Goal: Use online tool/utility: Utilize a website feature to perform a specific function

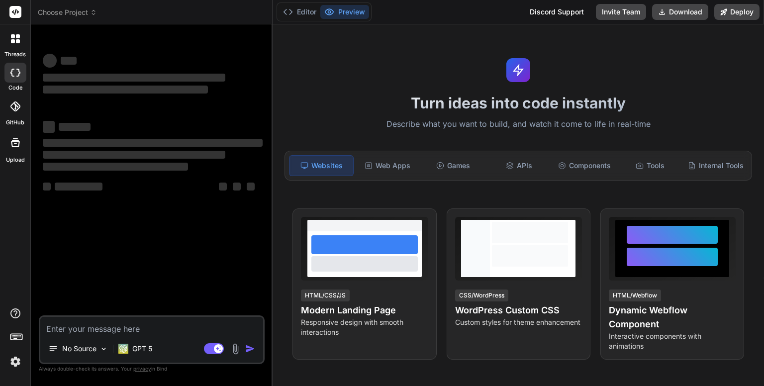
type textarea "x"
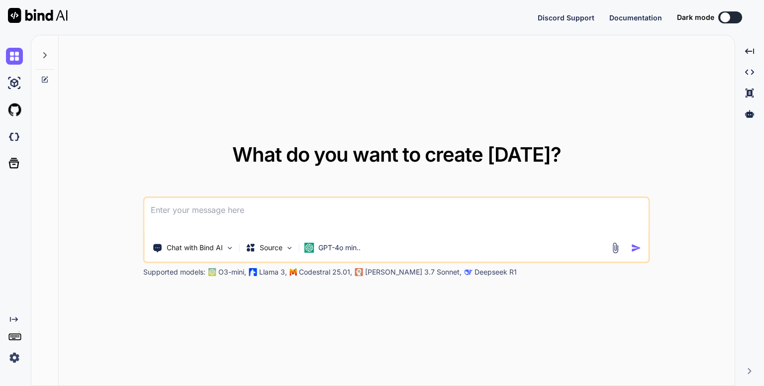
type textarea "x"
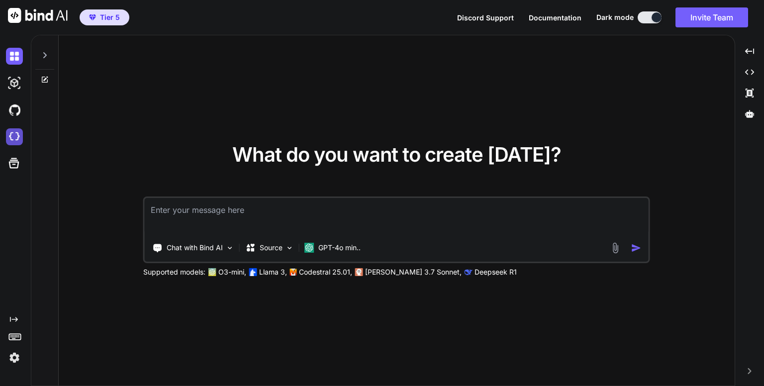
click at [15, 135] on img at bounding box center [14, 136] width 17 height 17
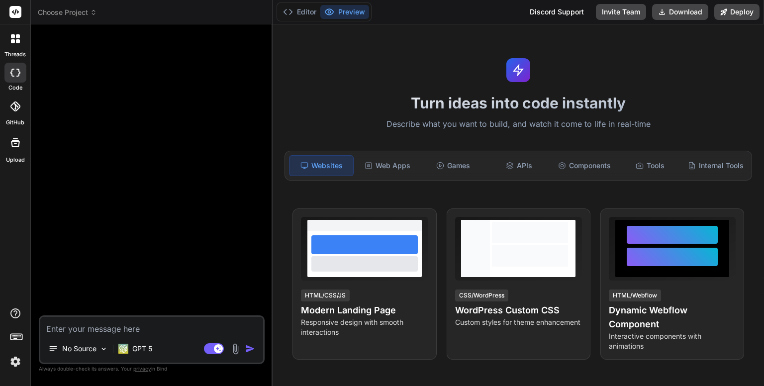
click at [93, 14] on icon at bounding box center [93, 12] width 7 height 7
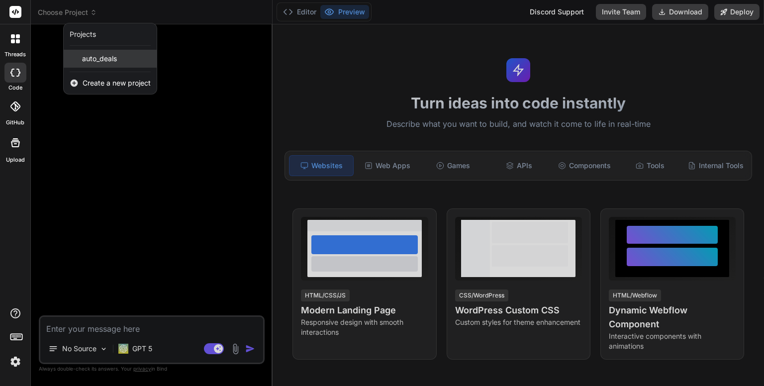
click at [107, 60] on span "auto_deals" at bounding box center [99, 59] width 35 height 10
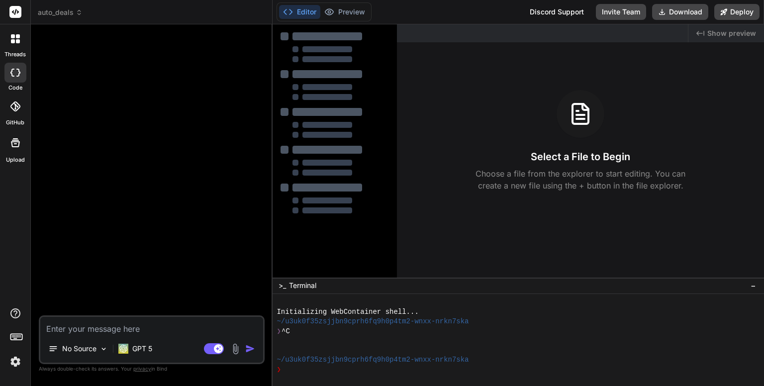
type textarea "x"
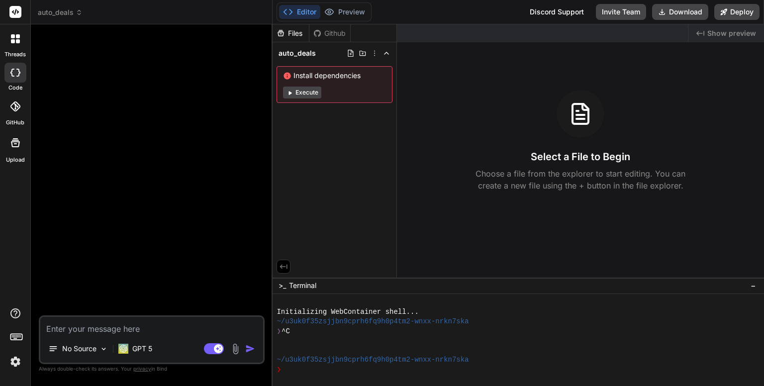
click at [165, 331] on textarea at bounding box center [151, 326] width 223 height 18
paste textarea "Genera un proyecto Next.js (App Router, TypeScript) con Tailwind y Supabase lis…"
type textarea "Genera un proyecto Next.js (App Router, TypeScript) con Tailwind y Supabase lis…"
type textarea "x"
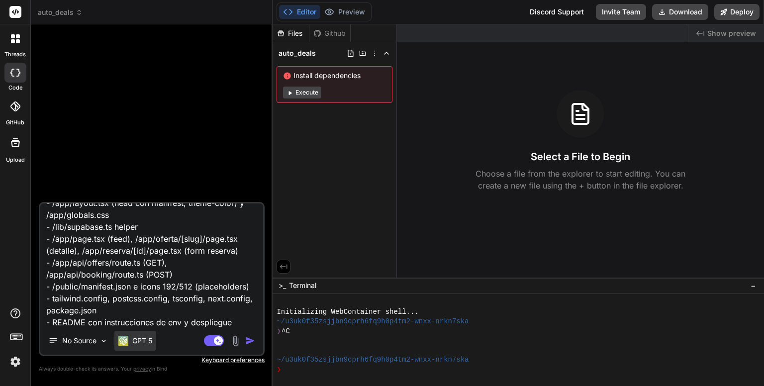
type textarea "Genera un proyecto Next.js (App Router, TypeScript) con Tailwind y Supabase lis…"
click at [146, 341] on p "GPT 5" at bounding box center [142, 341] width 20 height 10
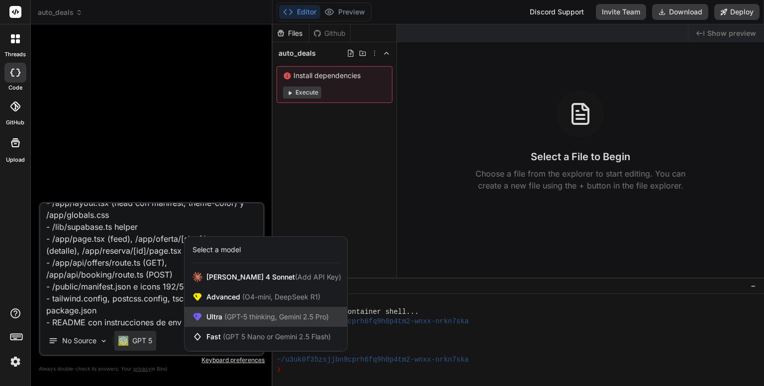
click at [270, 316] on span "(GPT-5 thinking, Gemini 2.5 Pro)" at bounding box center [275, 317] width 107 height 8
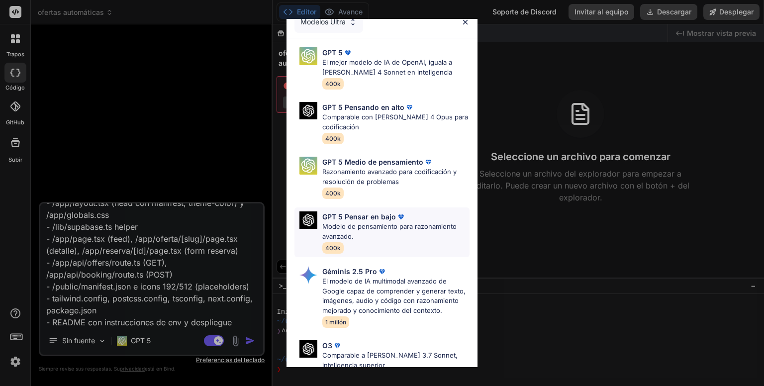
scroll to position [0, 0]
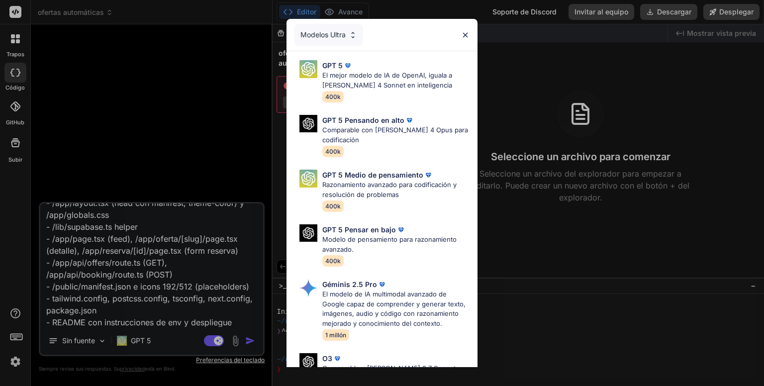
click at [354, 32] on img at bounding box center [353, 35] width 8 height 8
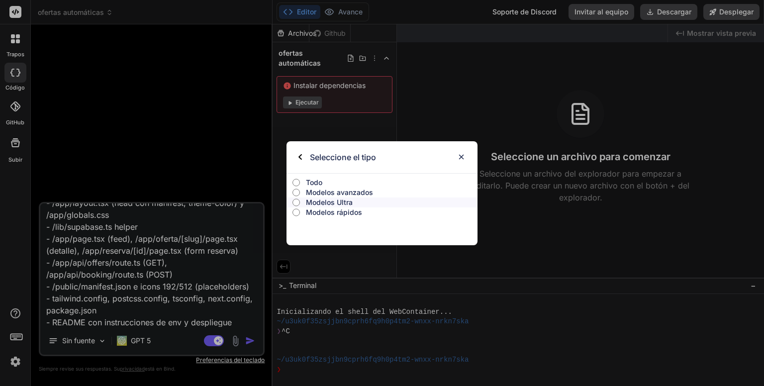
click at [332, 193] on font "Modelos avanzados" at bounding box center [339, 192] width 67 height 8
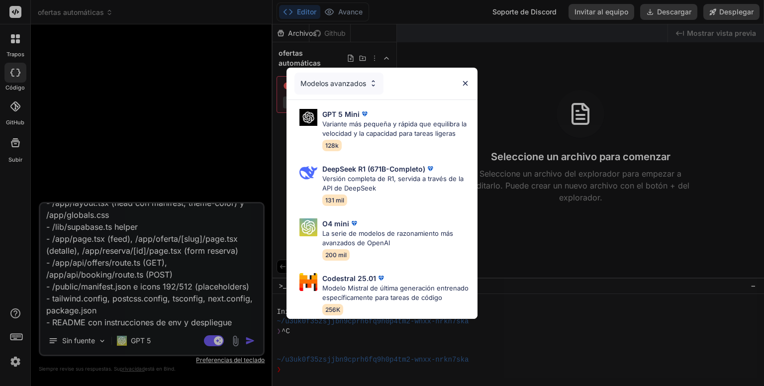
click at [349, 79] on font "Modelos avanzados" at bounding box center [334, 83] width 66 height 8
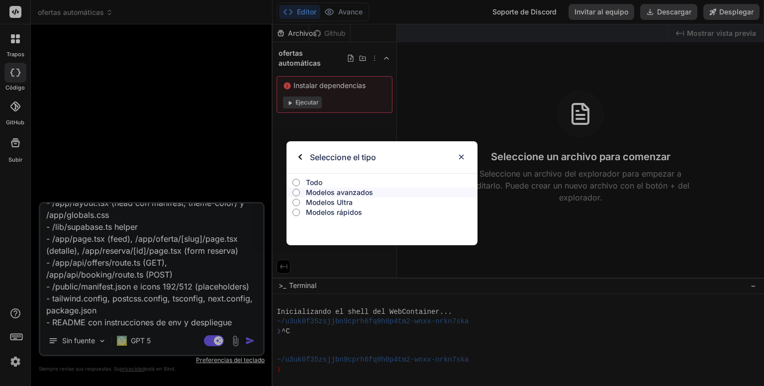
click at [339, 205] on font "Modelos Ultra" at bounding box center [329, 202] width 47 height 8
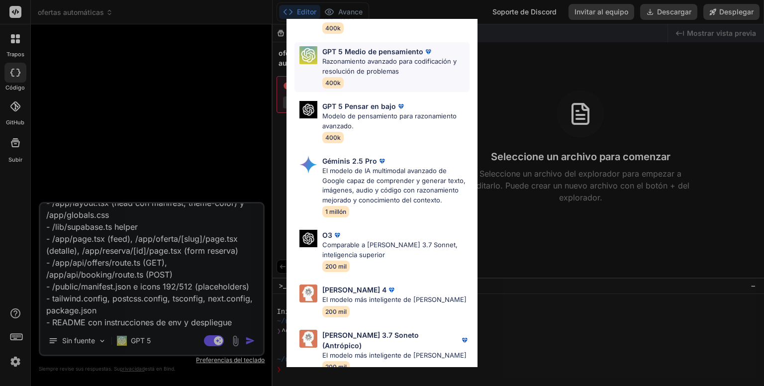
scroll to position [139, 0]
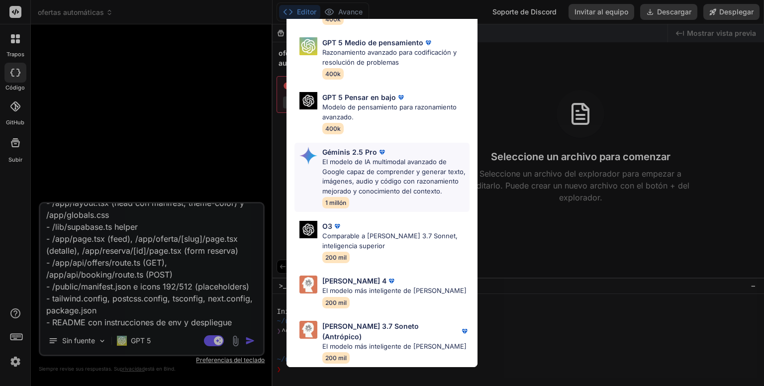
click at [398, 171] on font "El modelo de IA multimodal avanzado de Google capaz de comprender y generar tex…" at bounding box center [393, 176] width 143 height 37
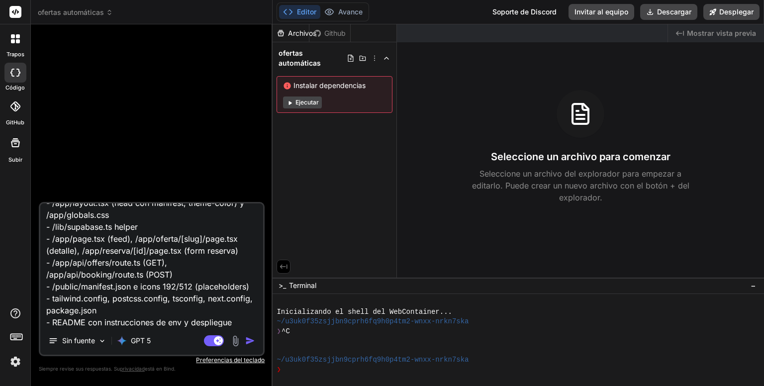
click at [249, 342] on img "button" at bounding box center [250, 341] width 10 height 10
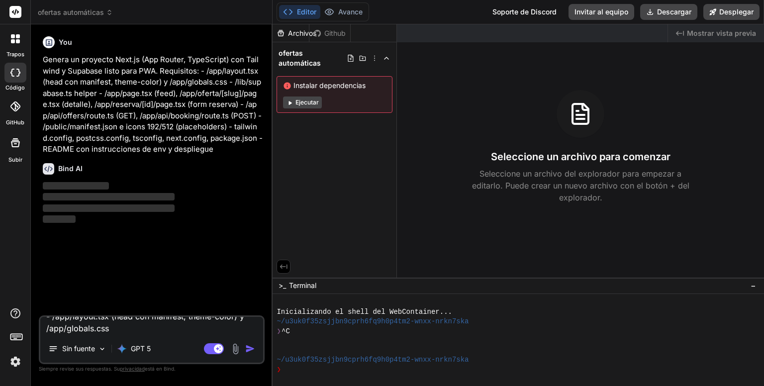
scroll to position [0, 0]
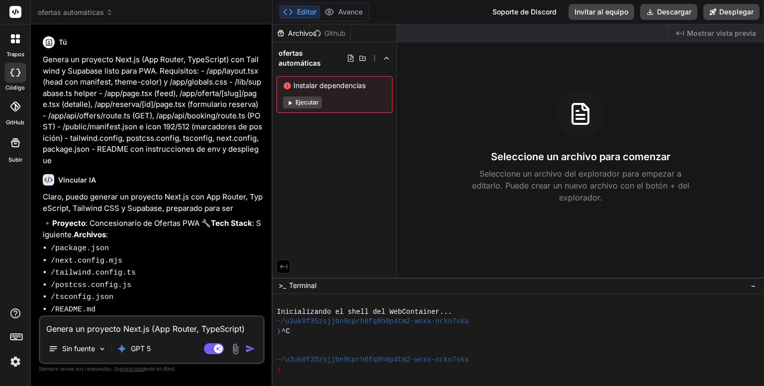
type textarea "x"
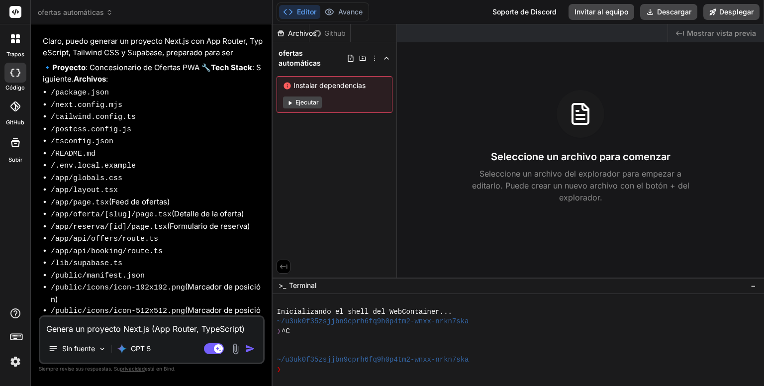
click at [159, 329] on textarea "Genera un proyecto Next.js (App Router, TypeScript) con Tailwind y Supabase lis…" at bounding box center [151, 326] width 223 height 18
type textarea "s"
type textarea "x"
type textarea "si"
type textarea "x"
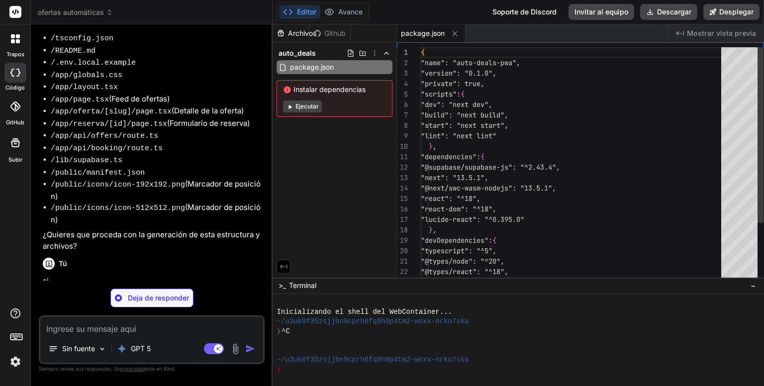
scroll to position [248, 0]
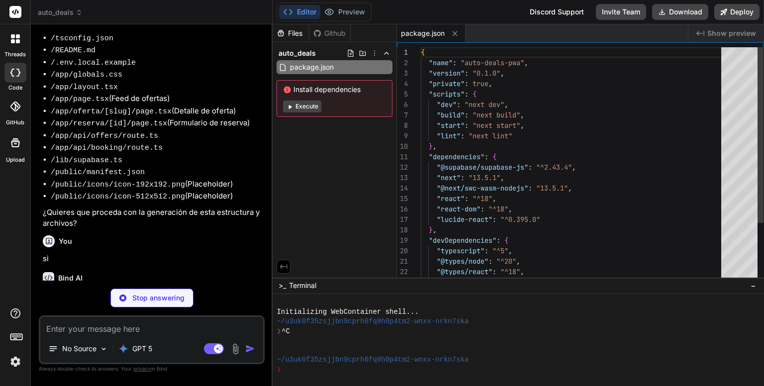
type textarea "x"
type textarea "}, }; export default nextConfig;"
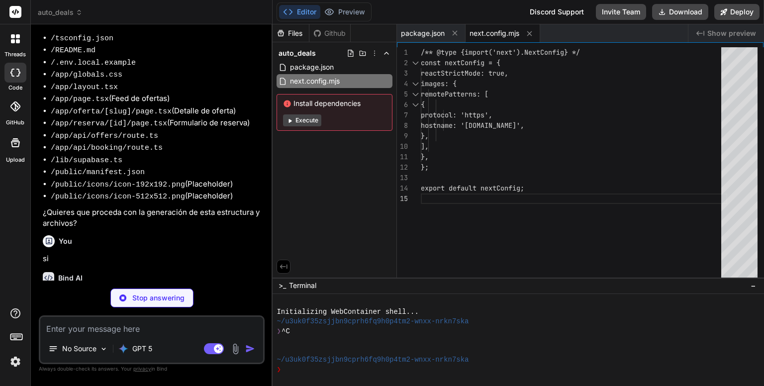
type textarea "x"
type textarea ""conic-gradient(from 180deg at 50% 50%, var(--tw-gradient-stops))", }, }, }, pl…"
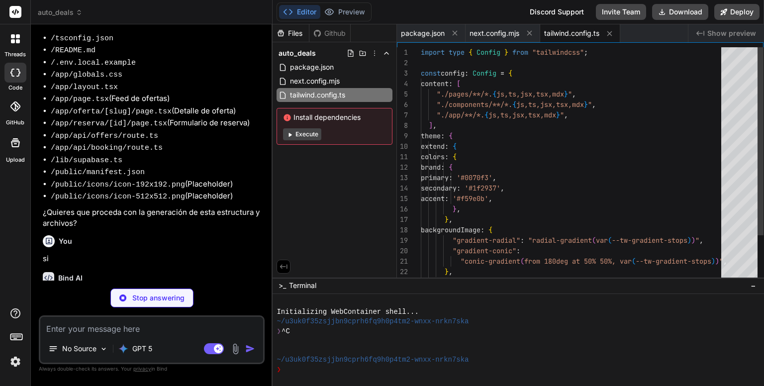
type textarea "x"
type textarea "module.exports = { plugins: { tailwindcss: {}, autoprefixer: {}, }, }"
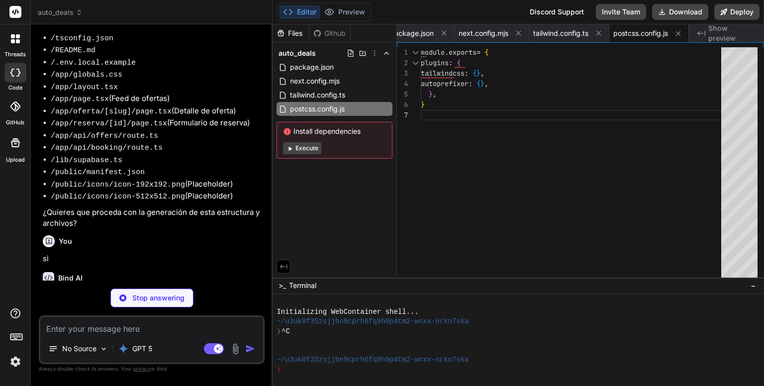
type textarea "x"
type textarea "], "paths": { "@/*": ["./*"] } }, "include": ["next-env.d.ts", "**/*.ts", "**/*…"
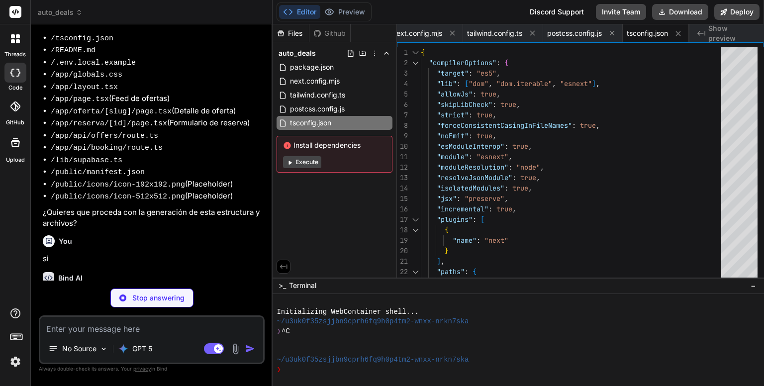
type textarea "x"
type textarea "`NEXT_PUBLIC_SUPABASE_ANON_KEY`) en la configuración de tu proveedor de hosting."
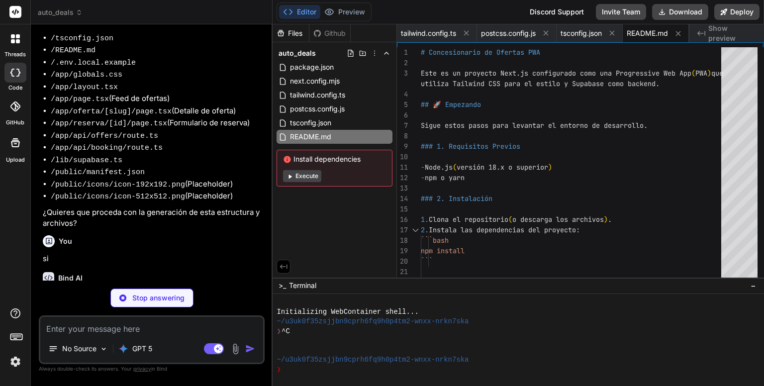
type textarea "x"
type textarea "# Renombra este archivo a .env.local y añade tus credenciales de Supabase # Pue…"
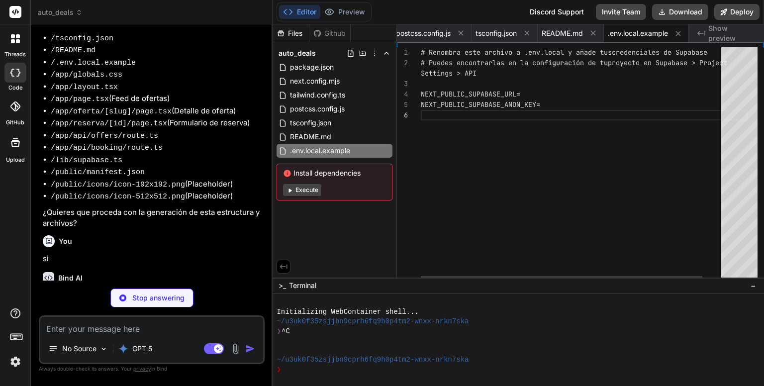
type textarea "x"
type textarea "@tailwind base; @tailwind components; @tailwind utilities; body { @apply bg-gra…"
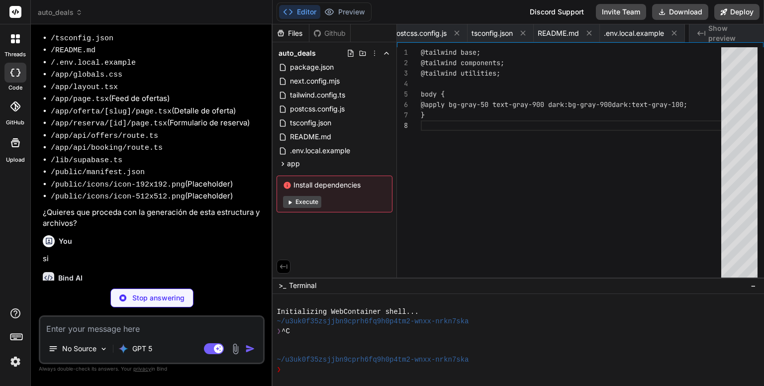
scroll to position [0, 295]
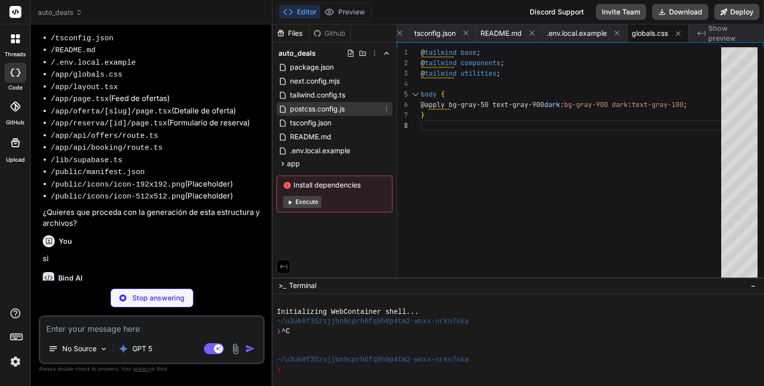
type textarea "x"
type textarea "<div className="container mx-auto px-4 text-center"> <p>&copy; {new Date().getF…"
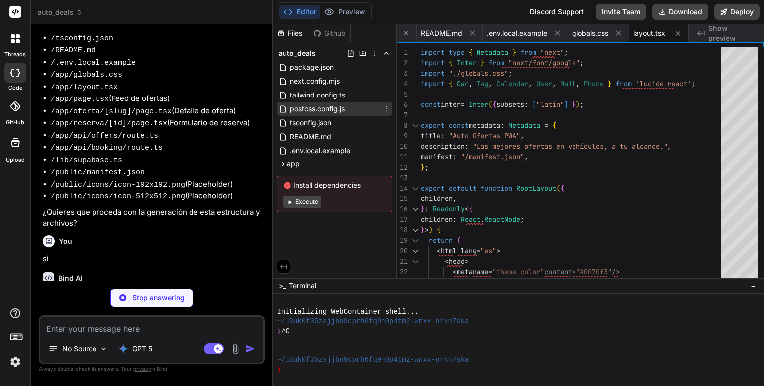
type textarea "x"
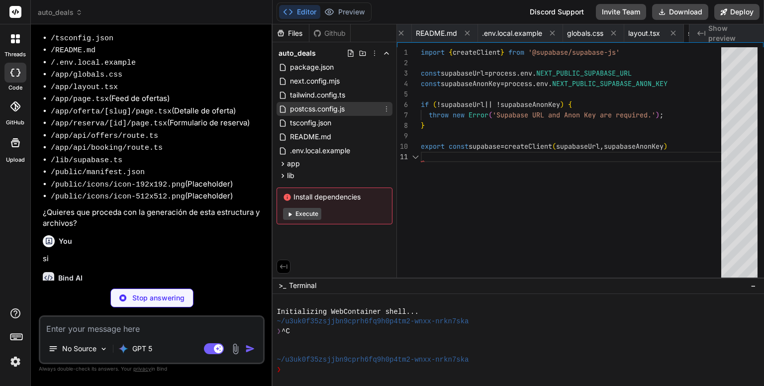
scroll to position [0, 419]
type textarea "x"
type textarea "</button> </div> </a> ))} </div> </div> ); }"
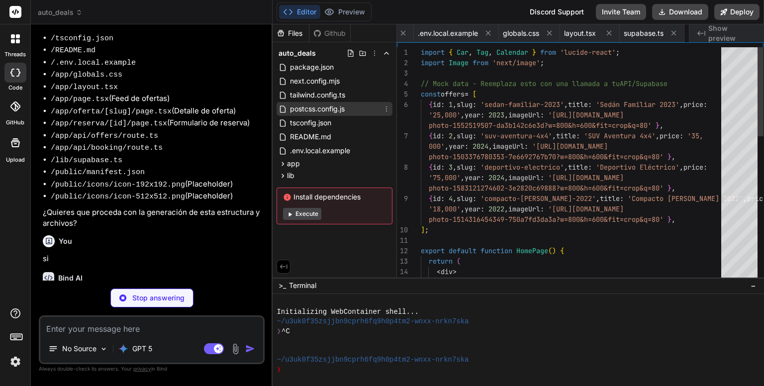
scroll to position [0, 478]
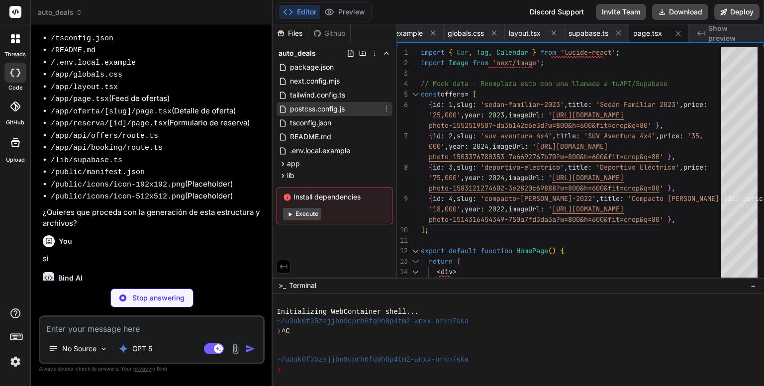
type textarea "x"
type textarea "</div> ); }"
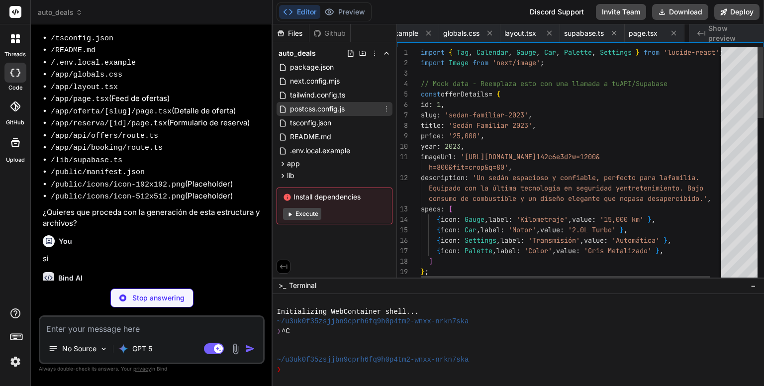
scroll to position [0, 538]
type textarea "x"
type textarea "</form> {message && <p className={`mt-6 text-center text-sm ${message.startsWit…"
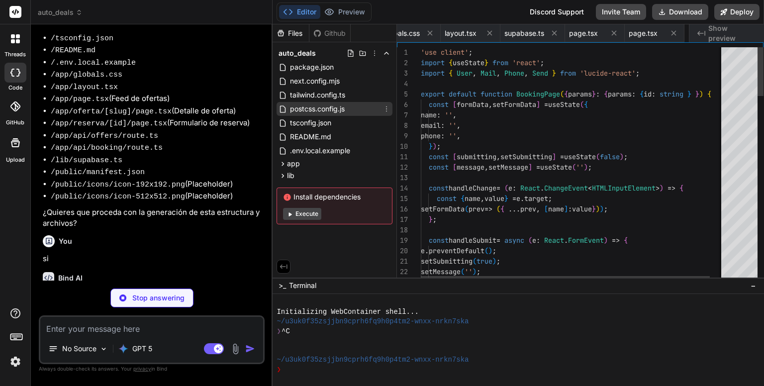
scroll to position [0, 598]
type textarea "x"
type textarea "} catch (error: any) { return NextResponse.json({ error: error.message }, { sta…"
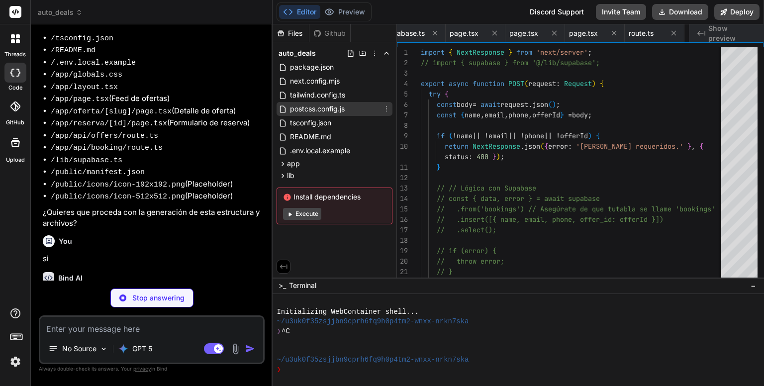
scroll to position [0, 717]
type textarea "x"
type textarea ""orientation": "portrait" }"
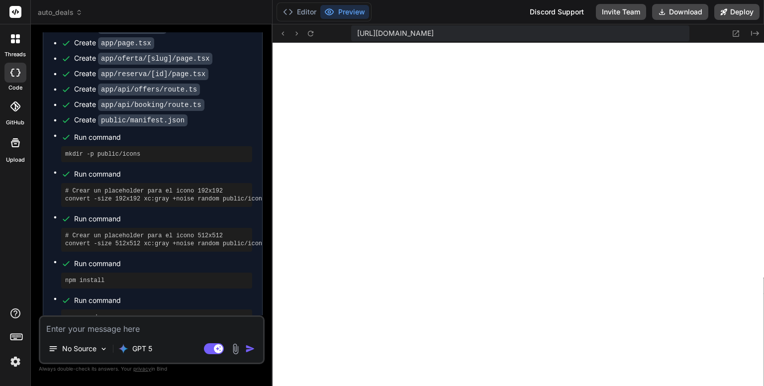
scroll to position [1873, 0]
click at [299, 11] on button "Editor" at bounding box center [299, 12] width 41 height 14
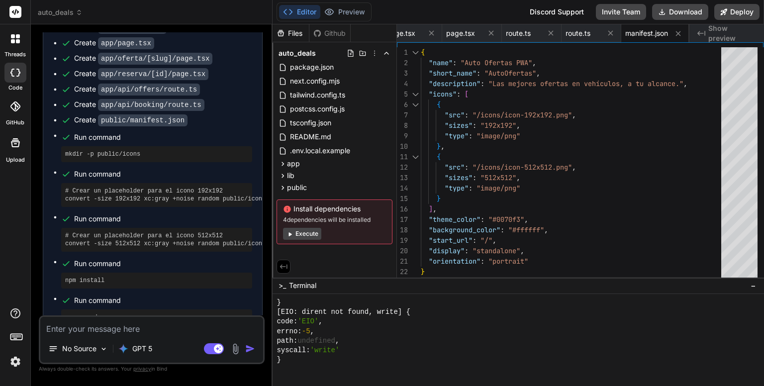
click at [304, 234] on button "Execute" at bounding box center [302, 234] width 38 height 12
click at [352, 14] on button "Preview" at bounding box center [345, 12] width 49 height 14
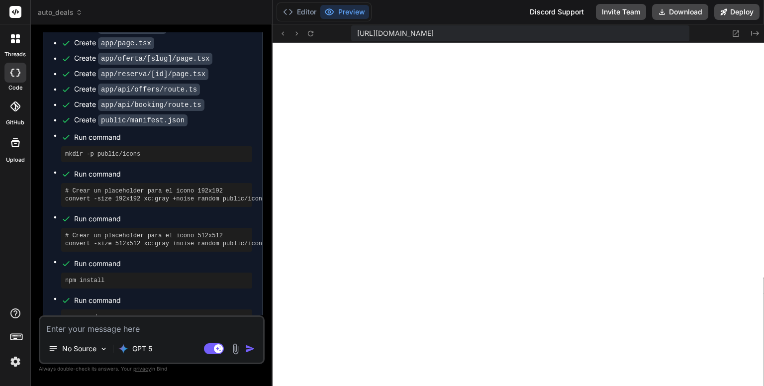
scroll to position [3602, 0]
click at [309, 33] on icon at bounding box center [311, 33] width 8 height 8
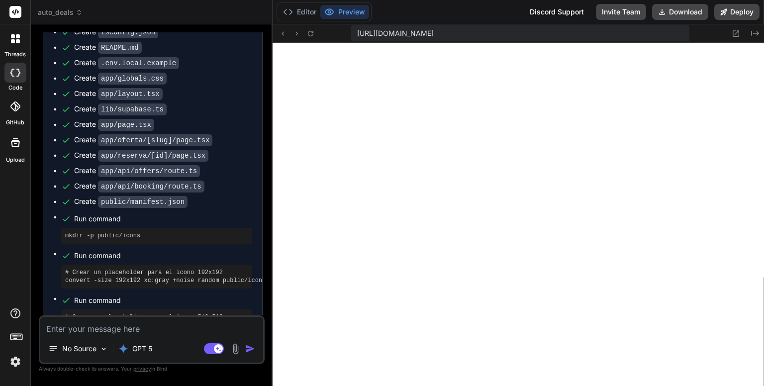
scroll to position [722, 0]
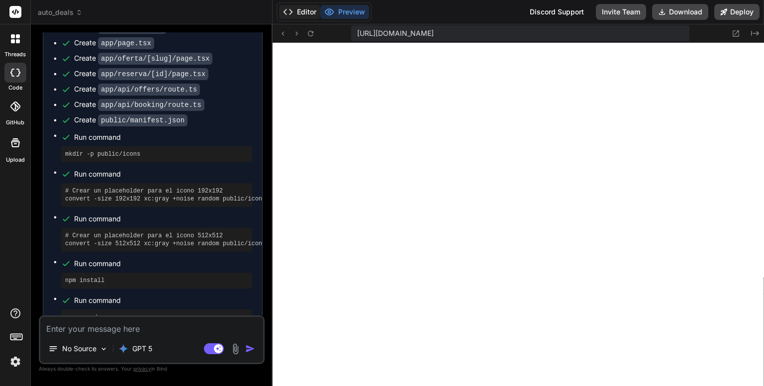
click at [301, 15] on button "Editor" at bounding box center [299, 12] width 41 height 14
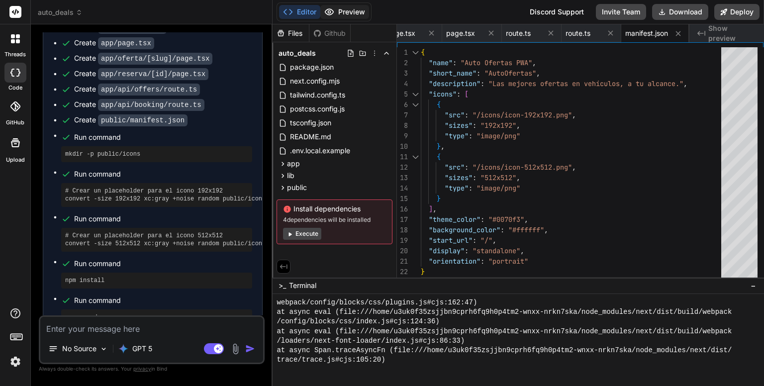
click at [337, 12] on button "Preview" at bounding box center [345, 12] width 49 height 14
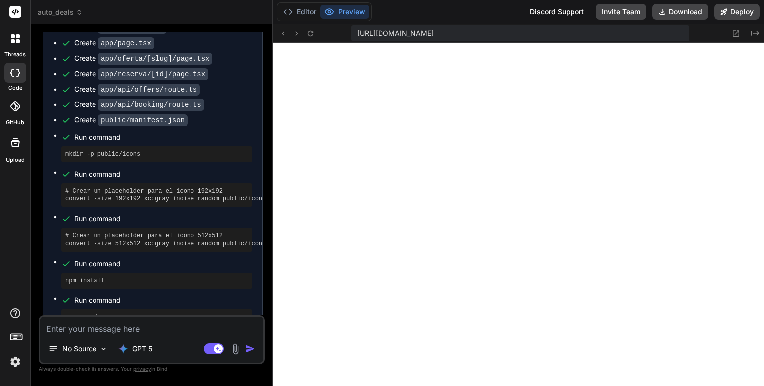
scroll to position [5188, 0]
click at [304, 12] on button "Editor" at bounding box center [299, 12] width 41 height 14
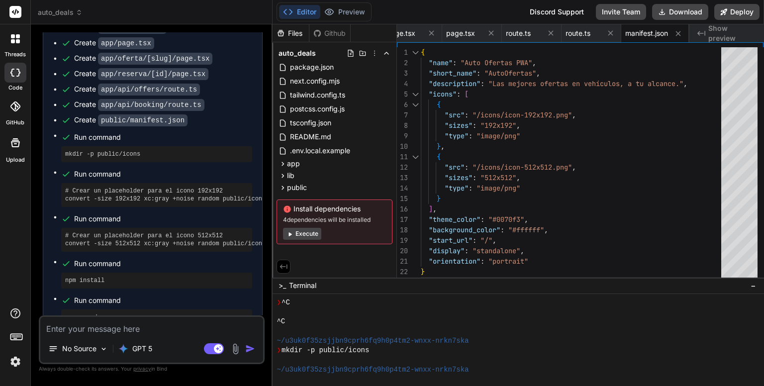
scroll to position [0, 0]
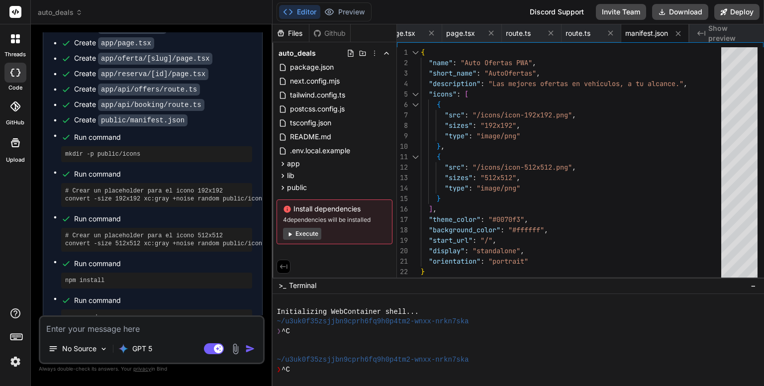
click at [303, 232] on button "Execute" at bounding box center [302, 234] width 38 height 12
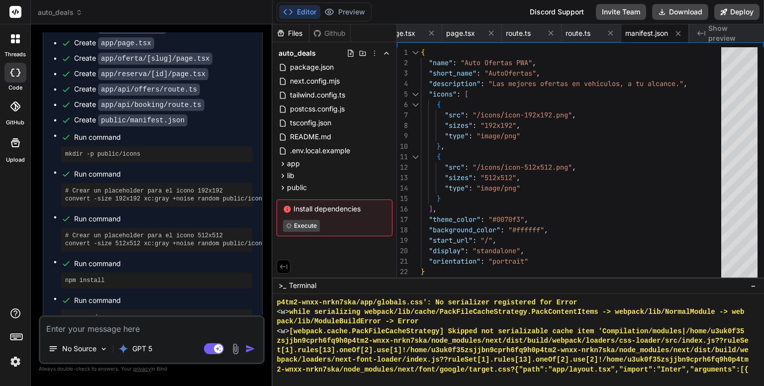
scroll to position [5198, 0]
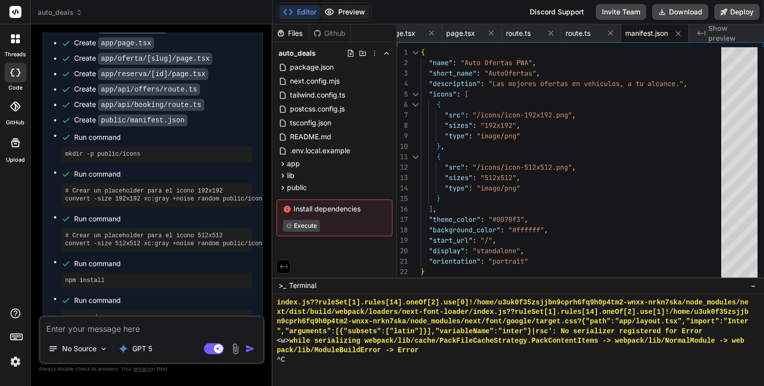
click at [347, 12] on button "Preview" at bounding box center [345, 12] width 49 height 14
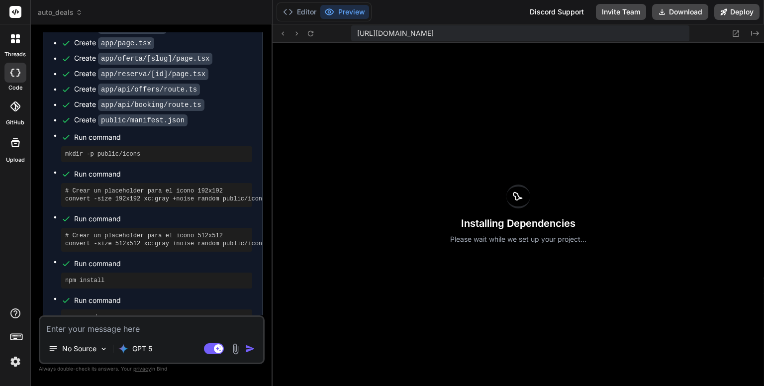
type textarea "x"
